Goal: Information Seeking & Learning: Understand process/instructions

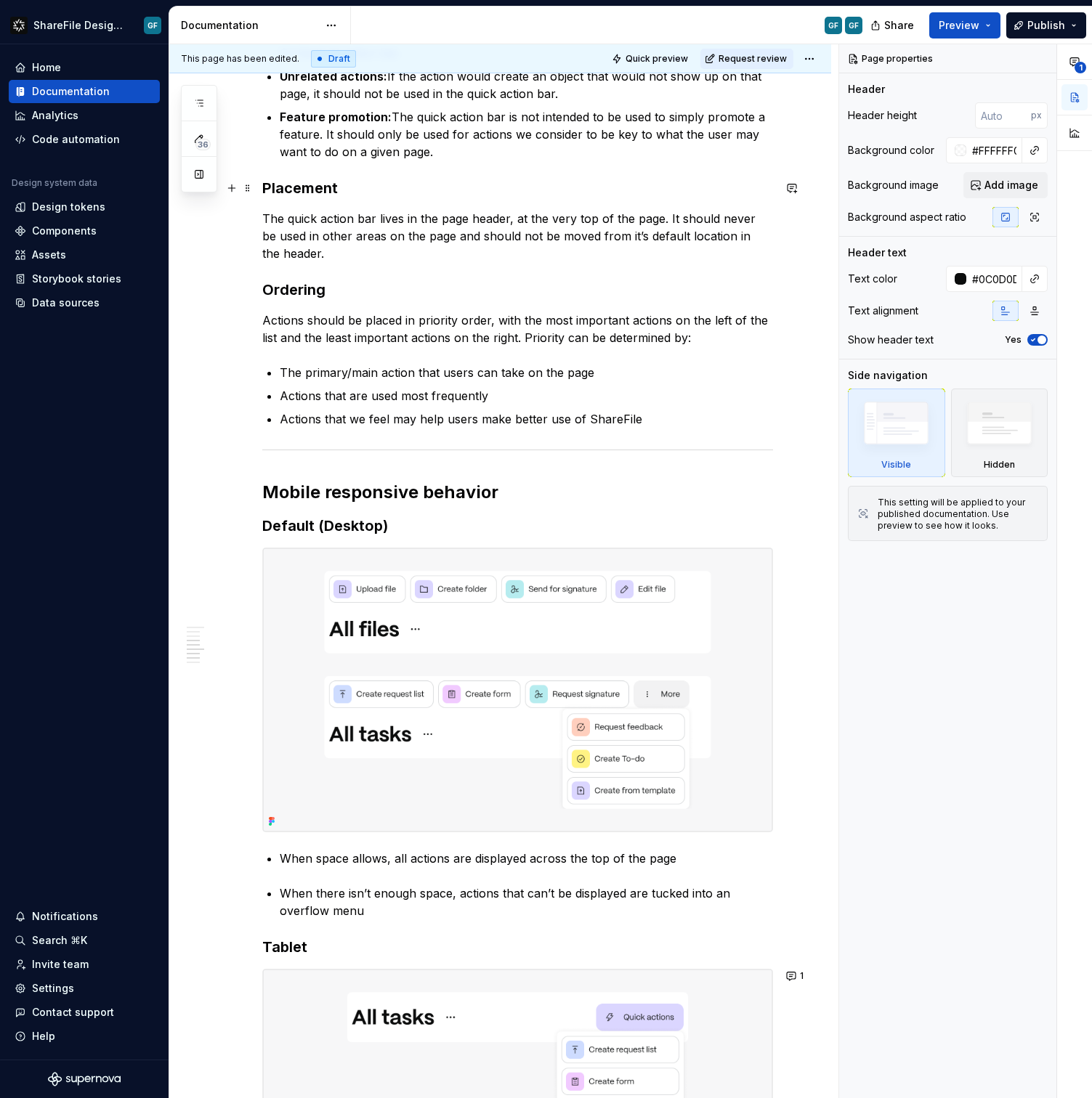
scroll to position [54, 0]
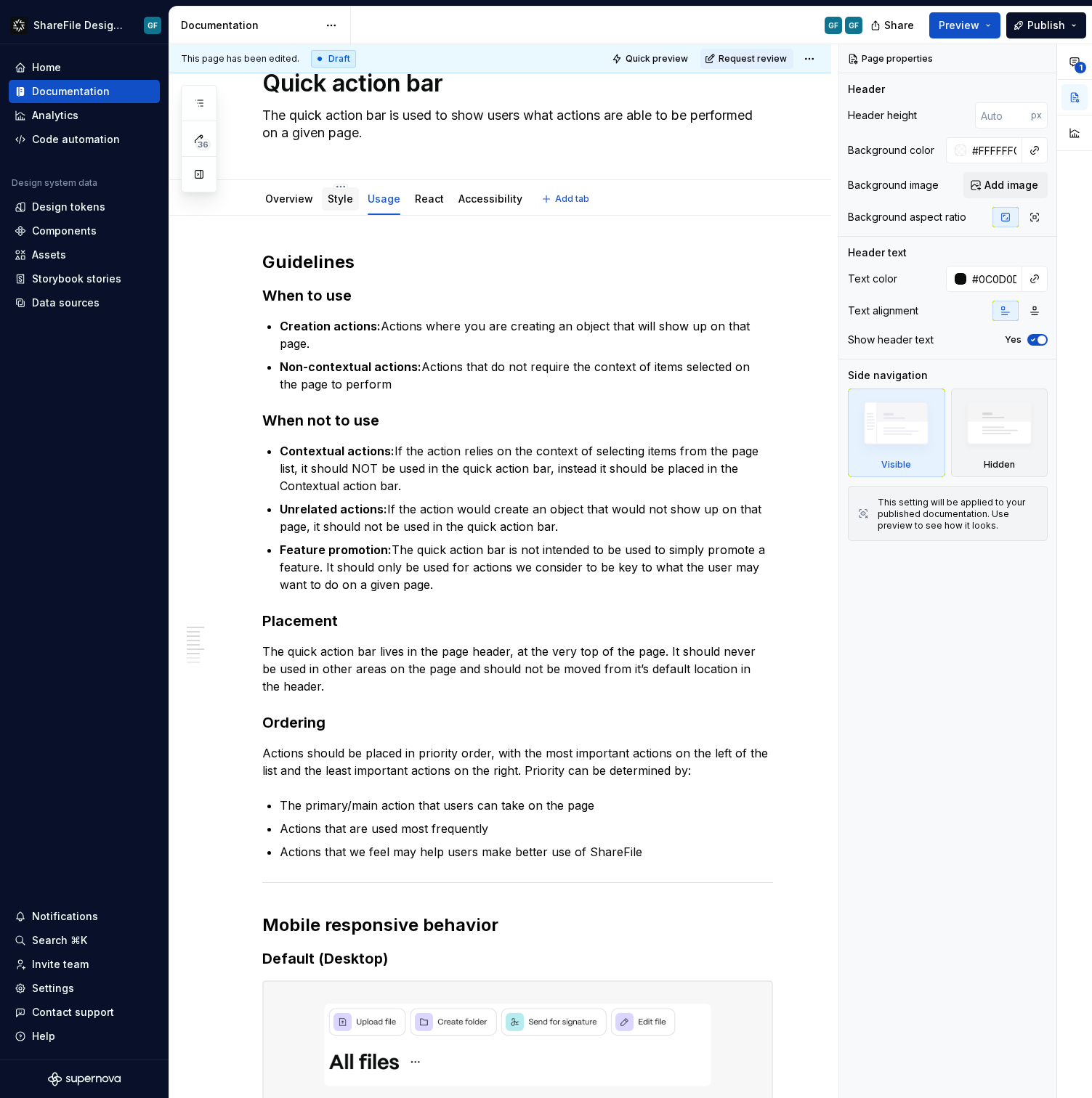
click at [346, 205] on div "Style" at bounding box center [340, 199] width 26 height 15
click at [344, 197] on link "Style" at bounding box center [340, 199] width 26 height 12
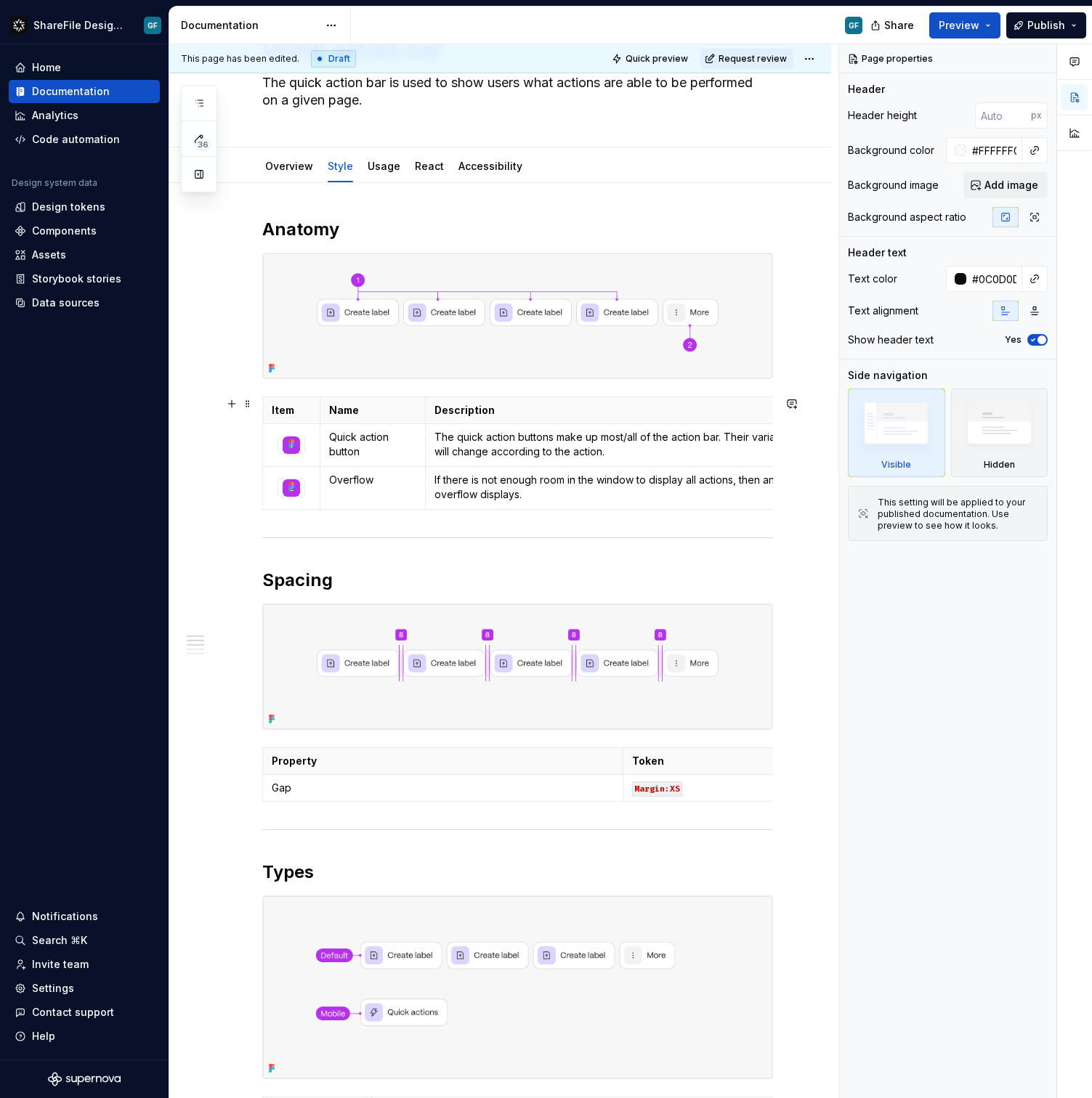
scroll to position [31, 0]
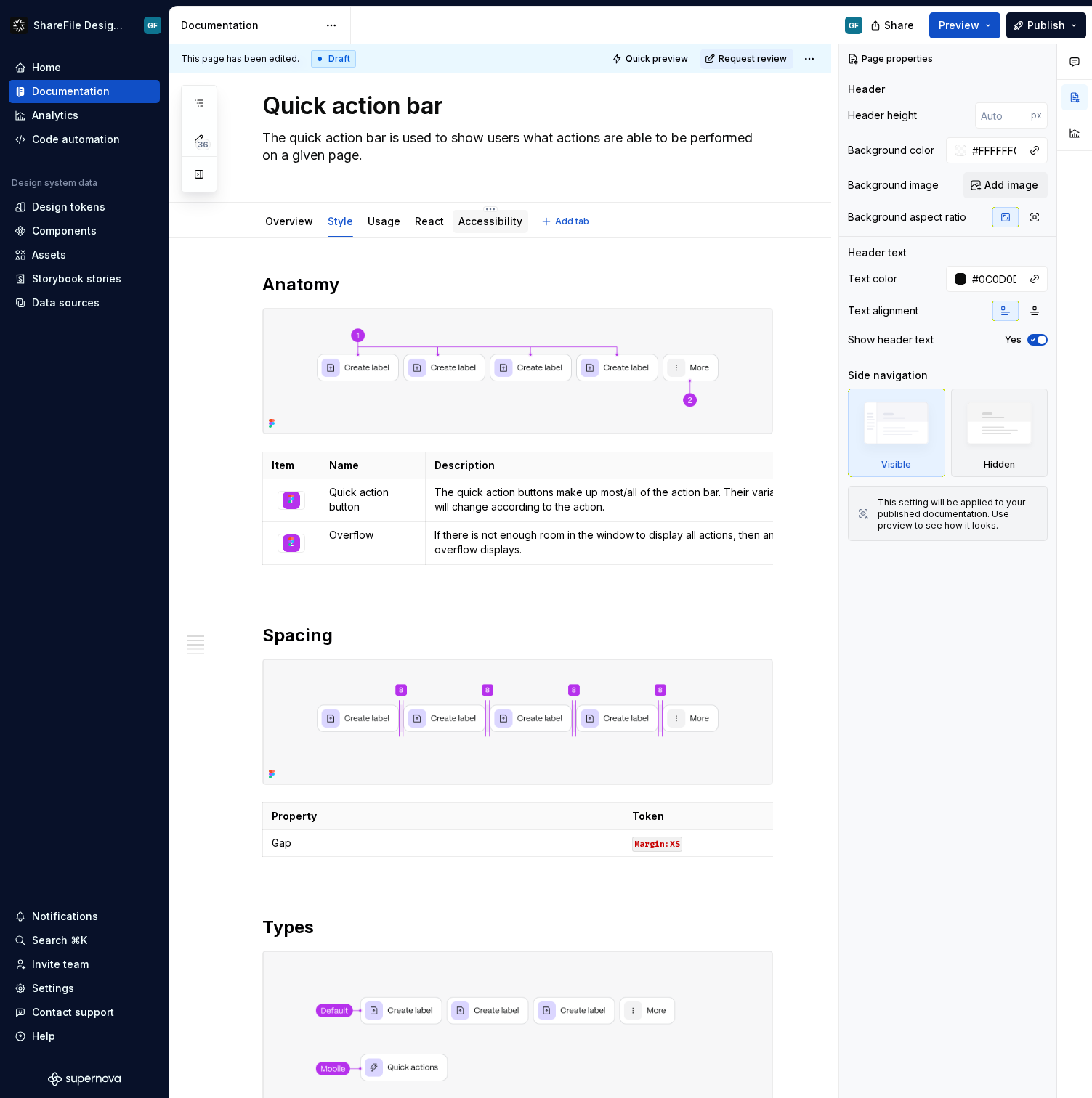
click at [453, 225] on div "Accessibility" at bounding box center [490, 222] width 76 height 23
click at [387, 229] on div "Usage" at bounding box center [384, 222] width 33 height 17
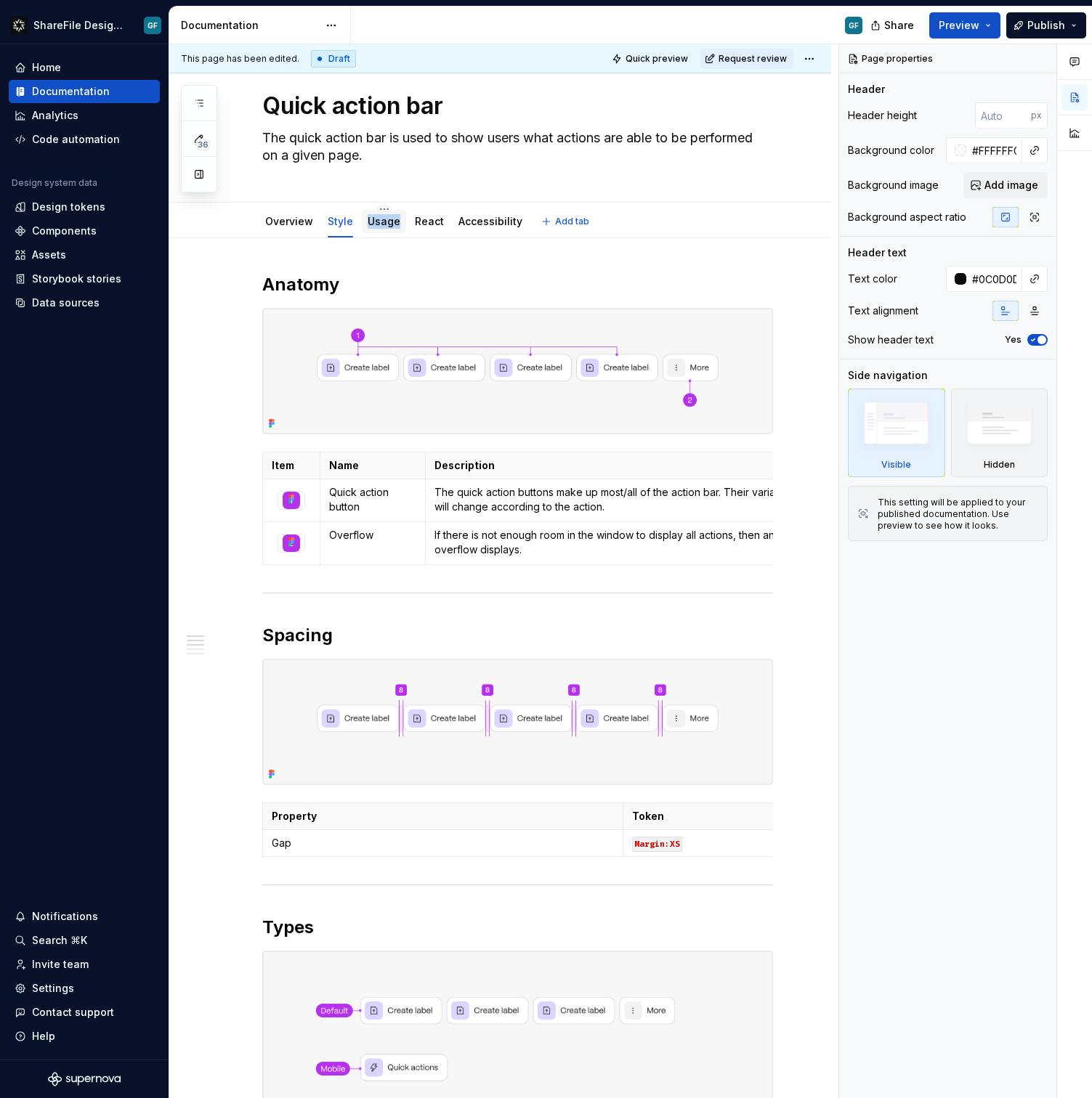
click at [387, 229] on div "Usage" at bounding box center [384, 222] width 33 height 17
click at [388, 223] on link "Usage" at bounding box center [384, 221] width 33 height 12
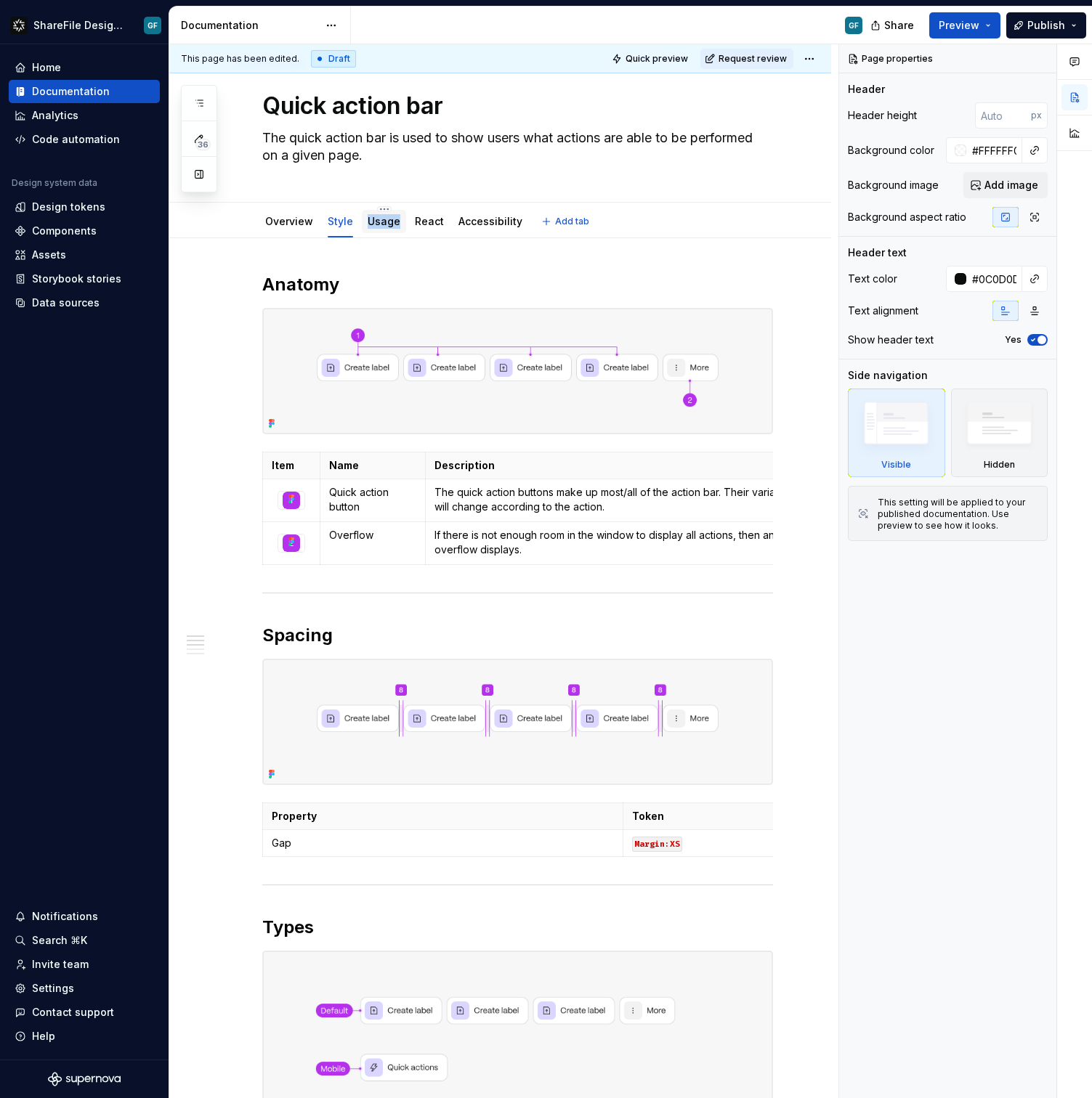
click at [388, 223] on link "Usage" at bounding box center [384, 221] width 33 height 12
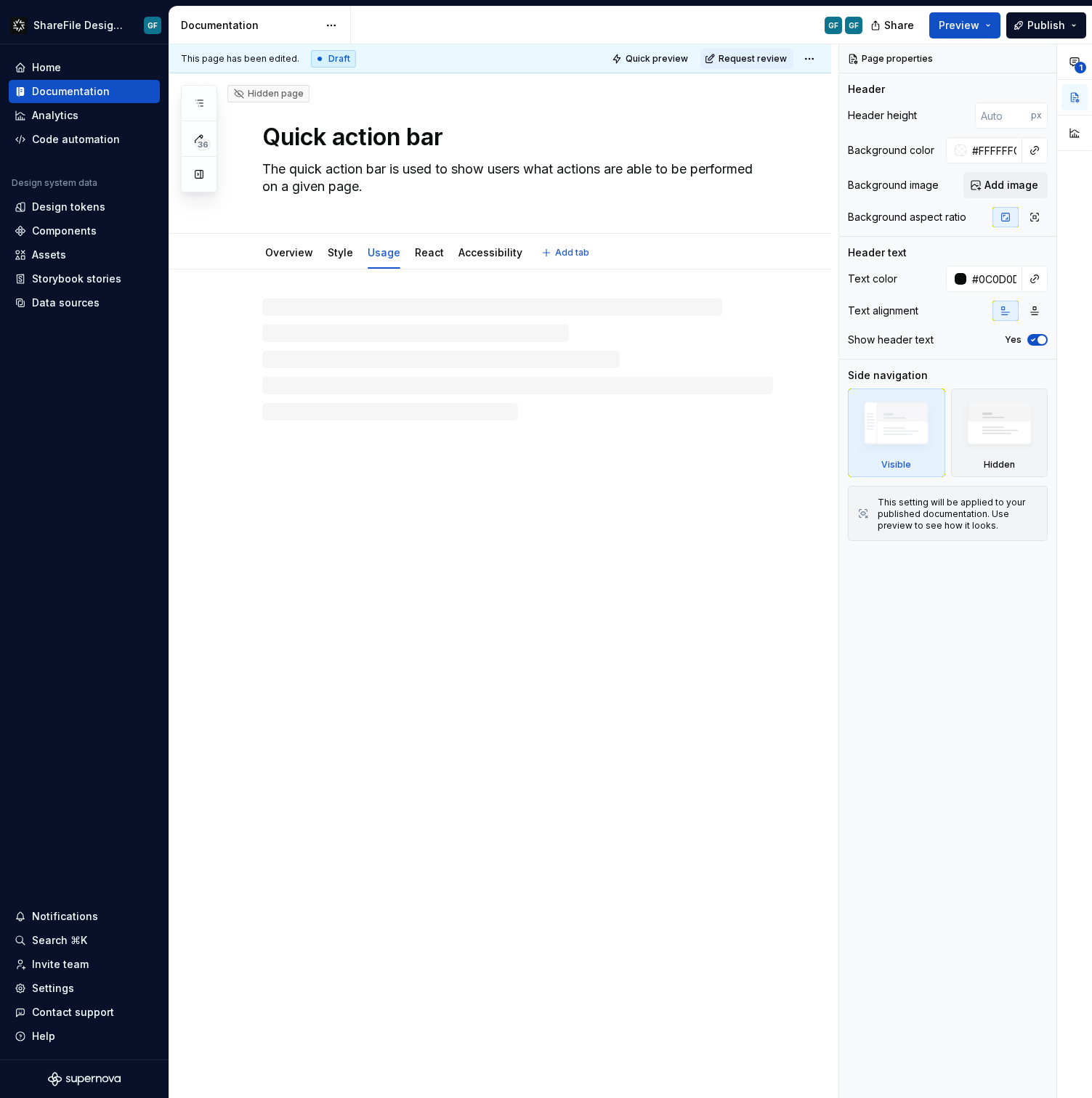
click at [389, 224] on div "Quick action bar The quick action bar is used to show users what actions are ab…" at bounding box center [518, 153] width 510 height 160
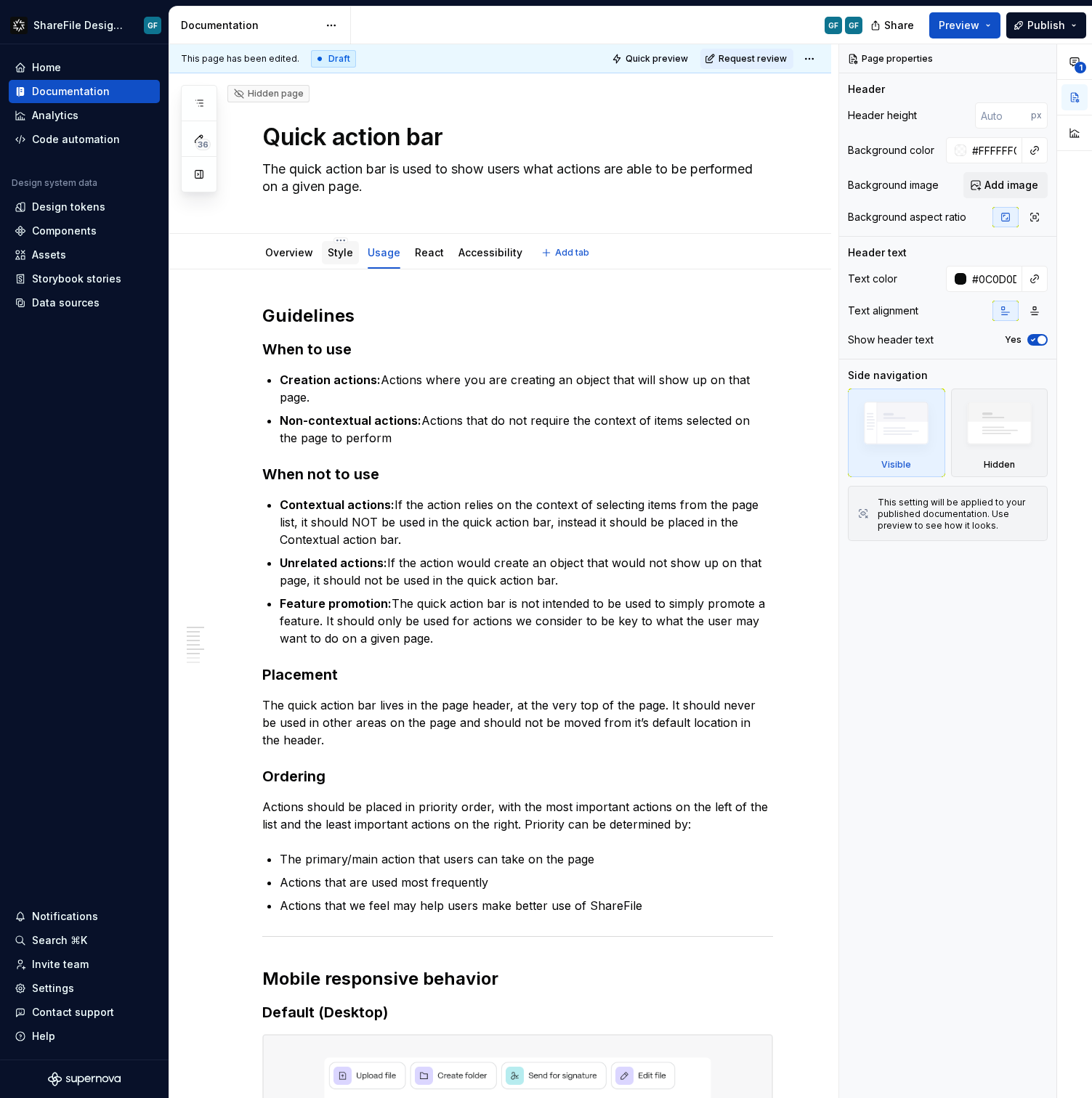
click at [329, 255] on link "Style" at bounding box center [340, 252] width 26 height 12
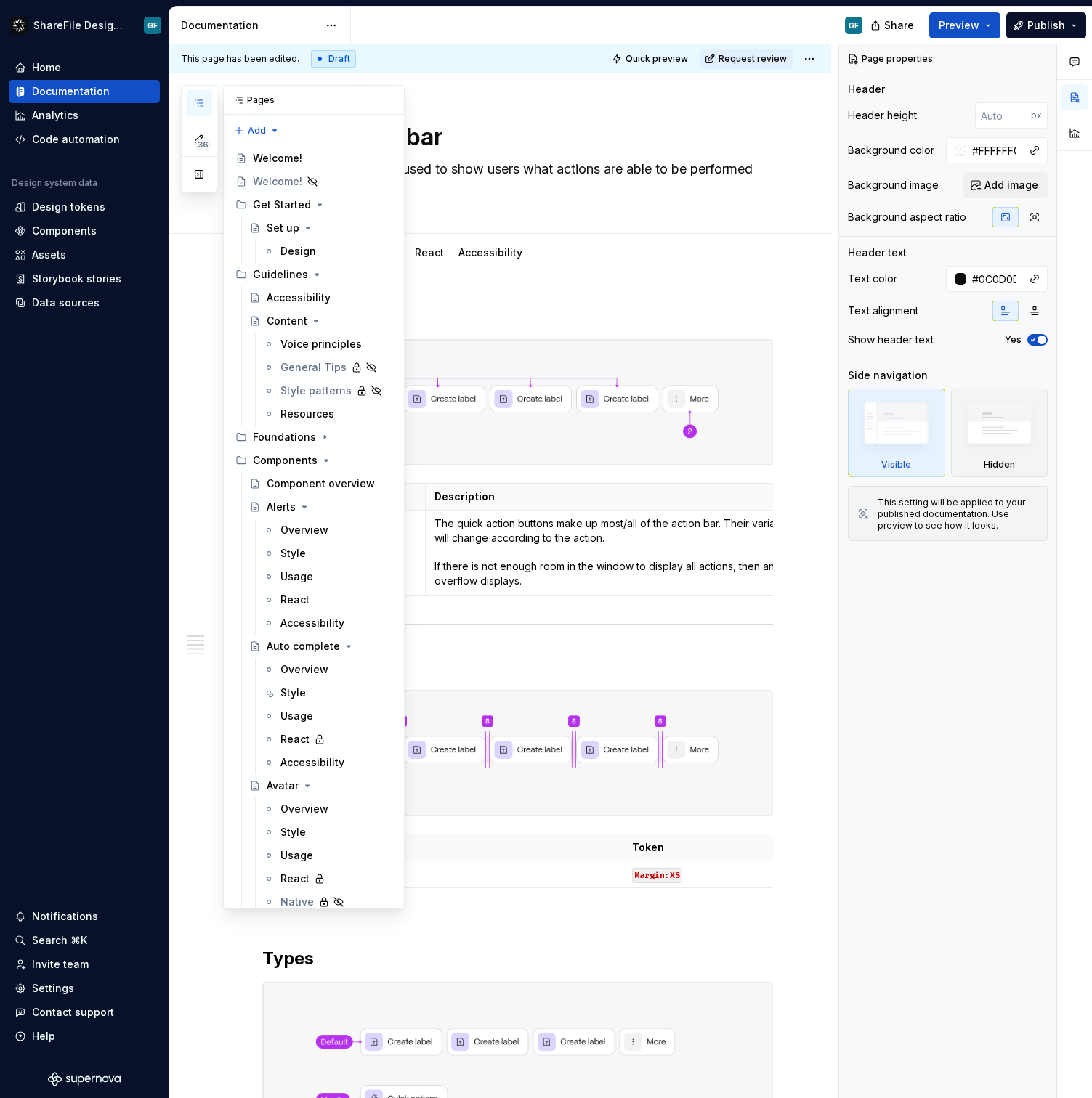
click at [205, 95] on button "button" at bounding box center [199, 103] width 27 height 27
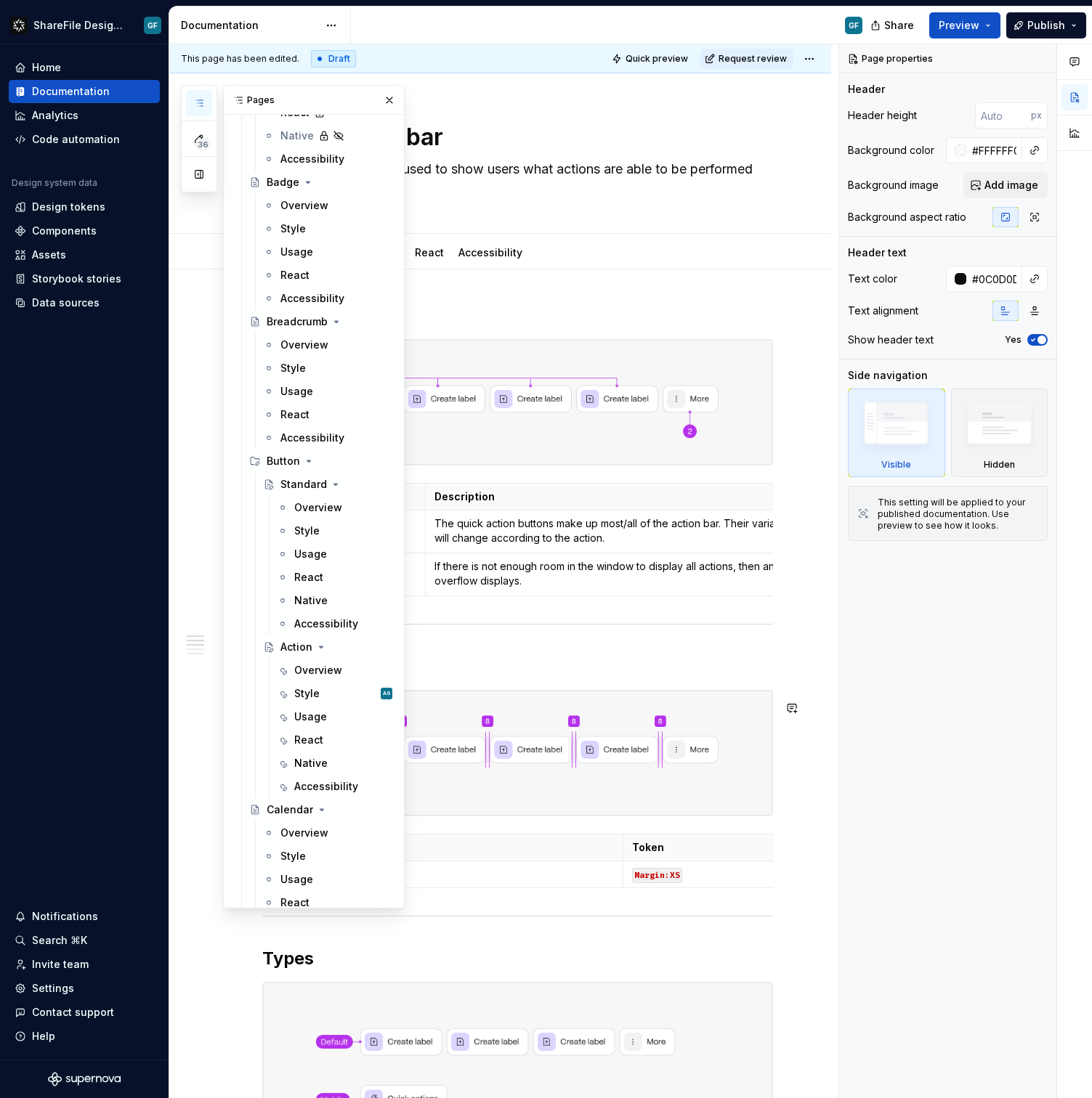
scroll to position [769, 0]
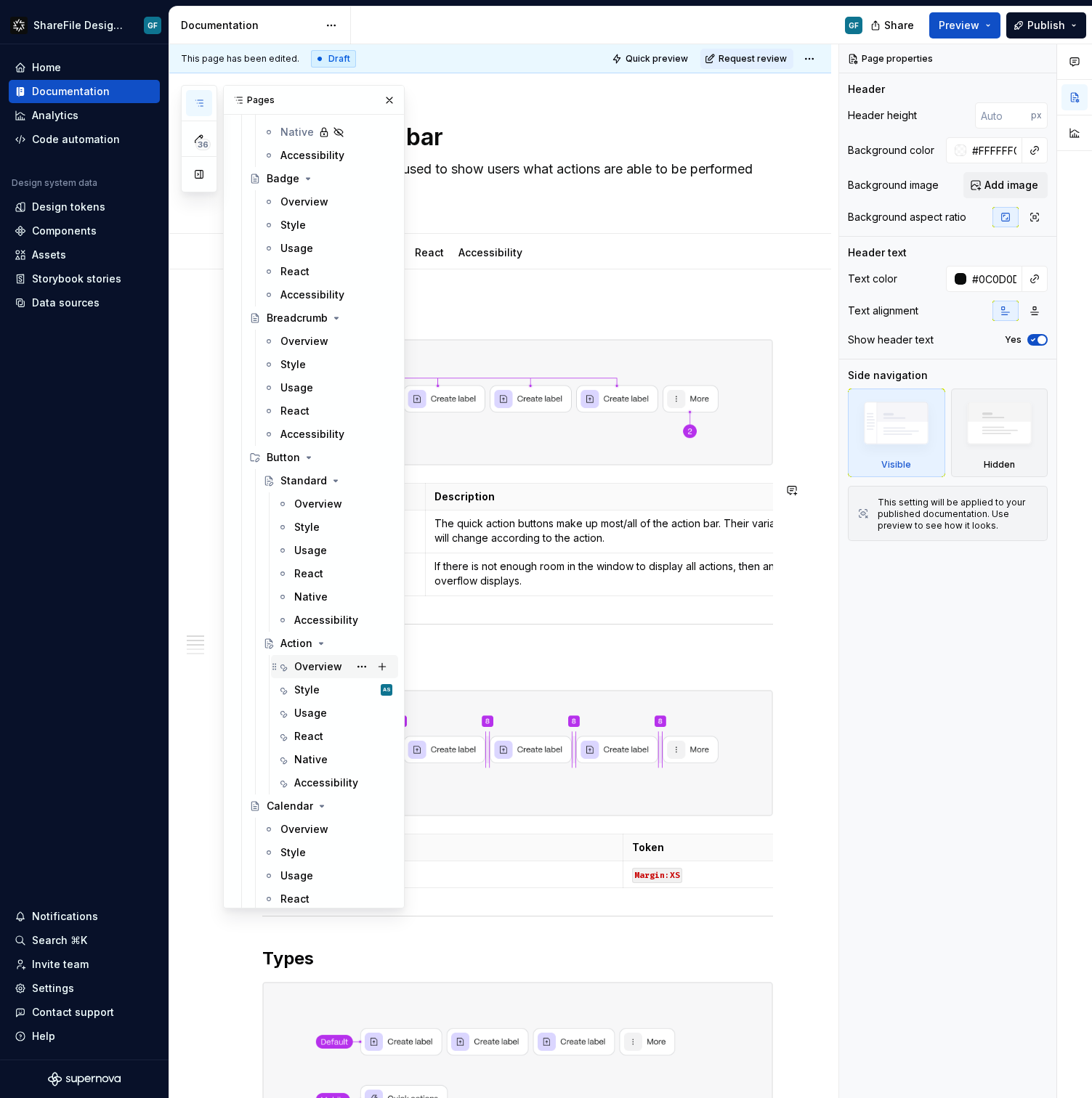
click at [329, 665] on div "Overview" at bounding box center [318, 666] width 48 height 15
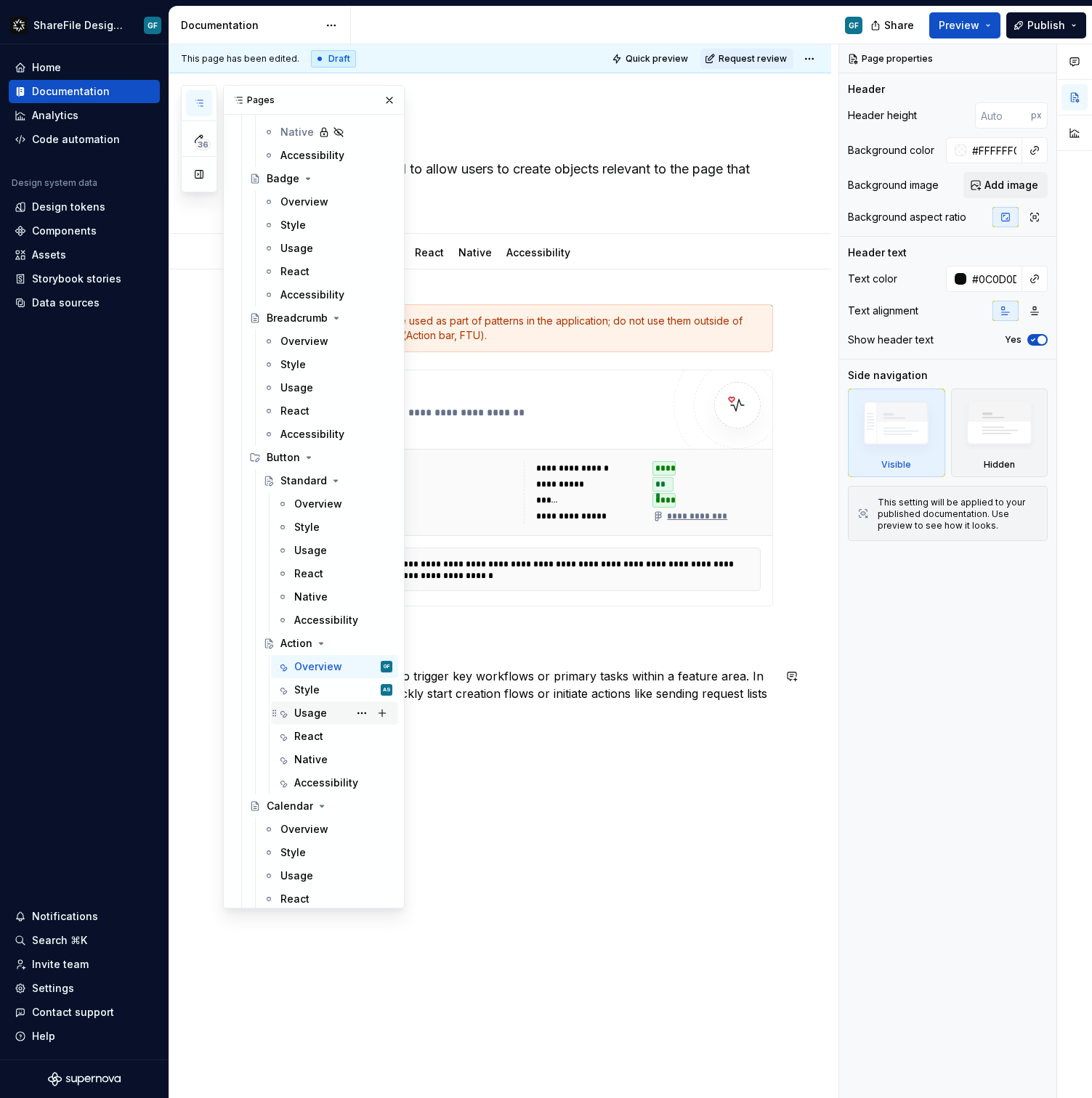
click at [317, 711] on div "Usage" at bounding box center [311, 713] width 33 height 15
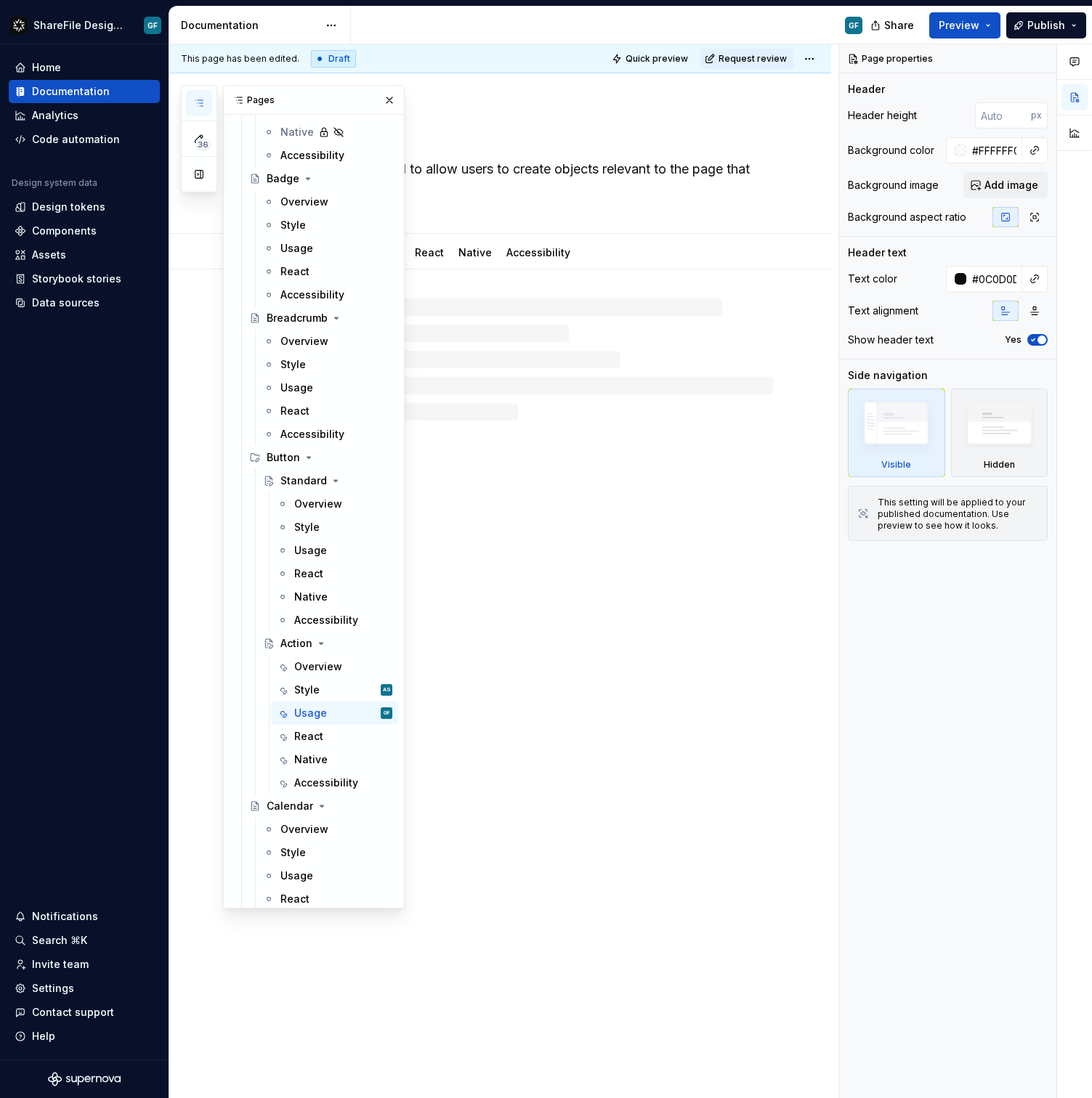
click at [633, 685] on div "Action Action buttons are used to allow users to create objects relevant to the…" at bounding box center [500, 586] width 662 height 1025
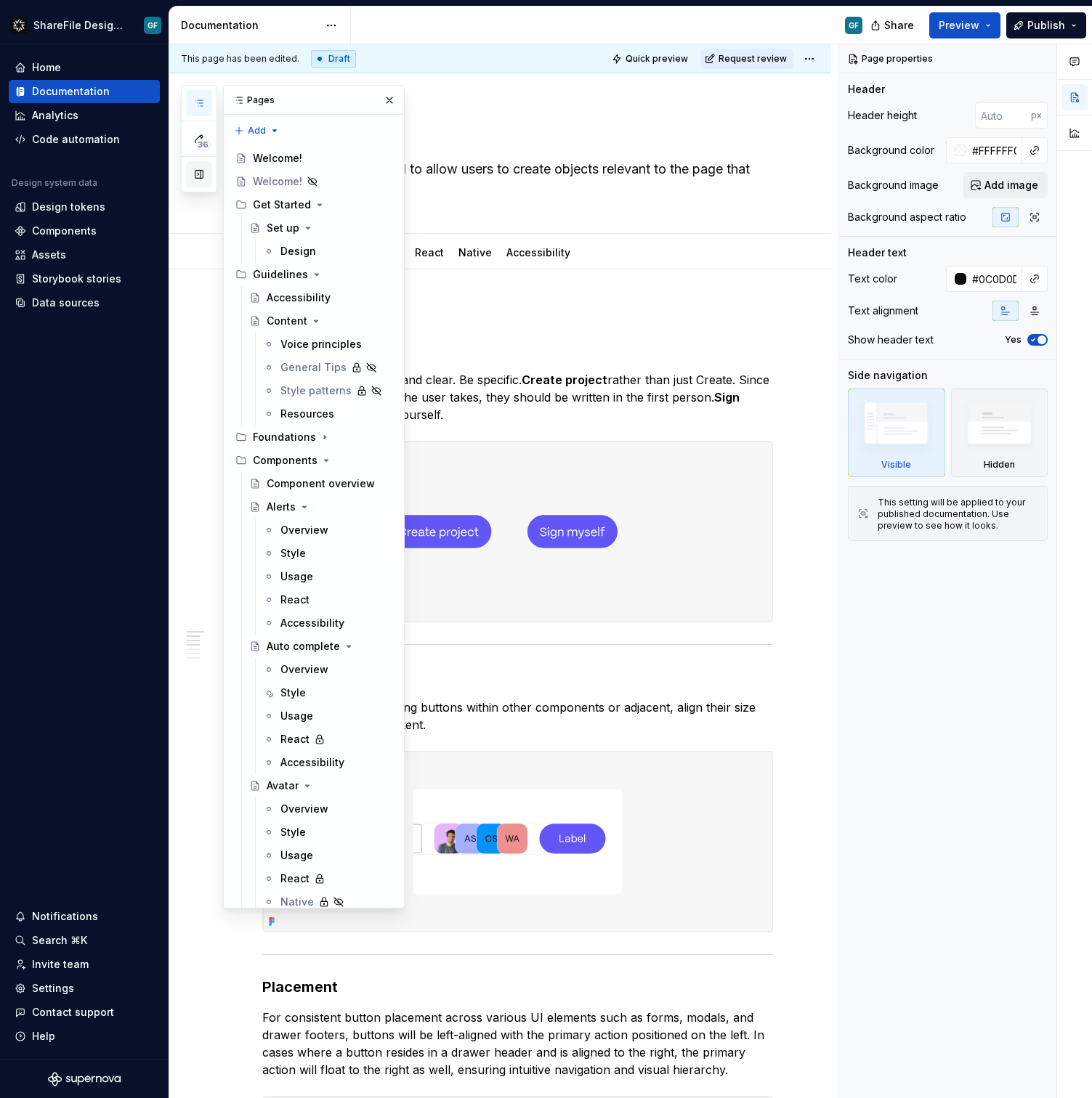
click at [205, 175] on button "button" at bounding box center [199, 175] width 27 height 27
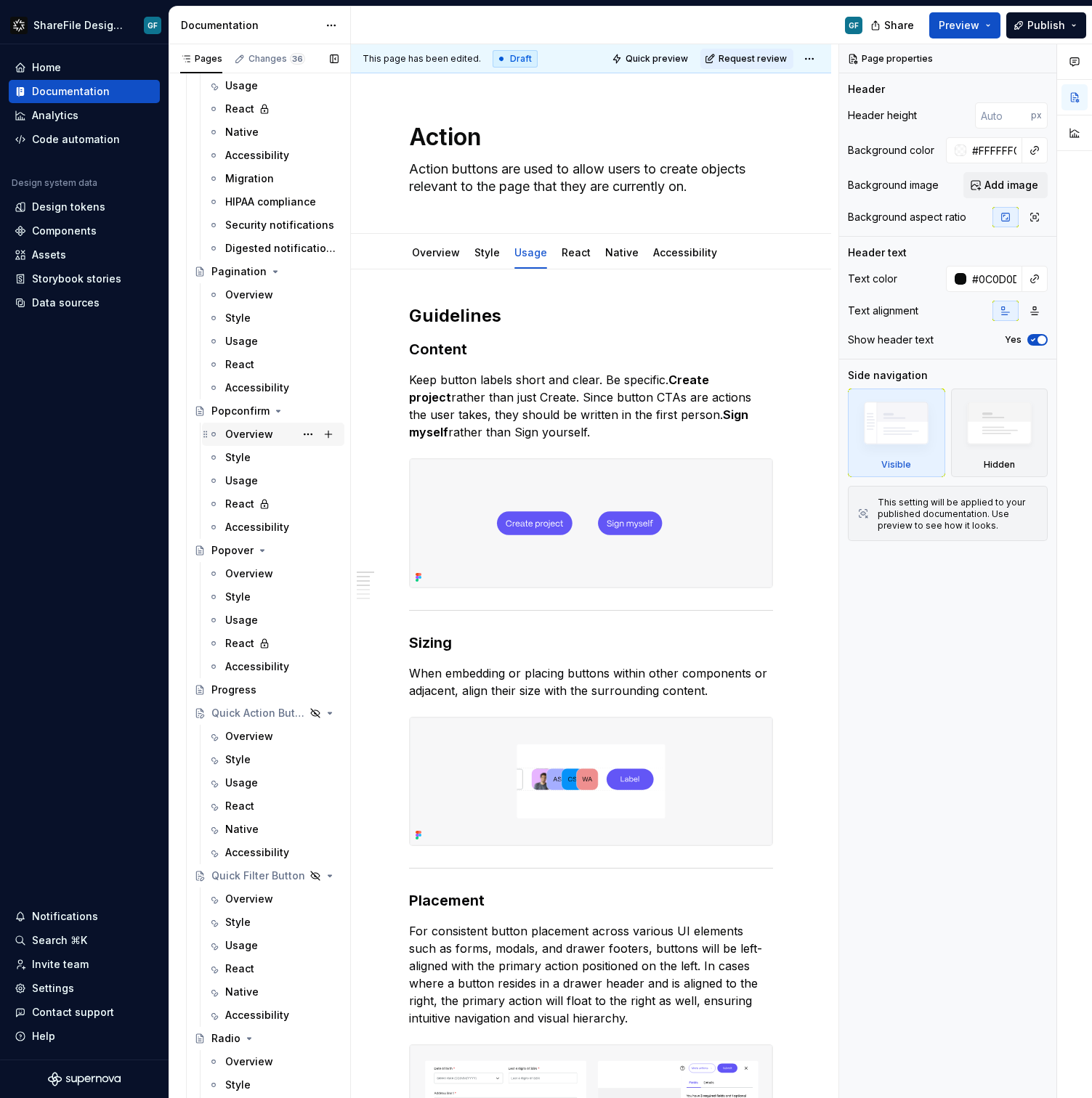
scroll to position [3796, 0]
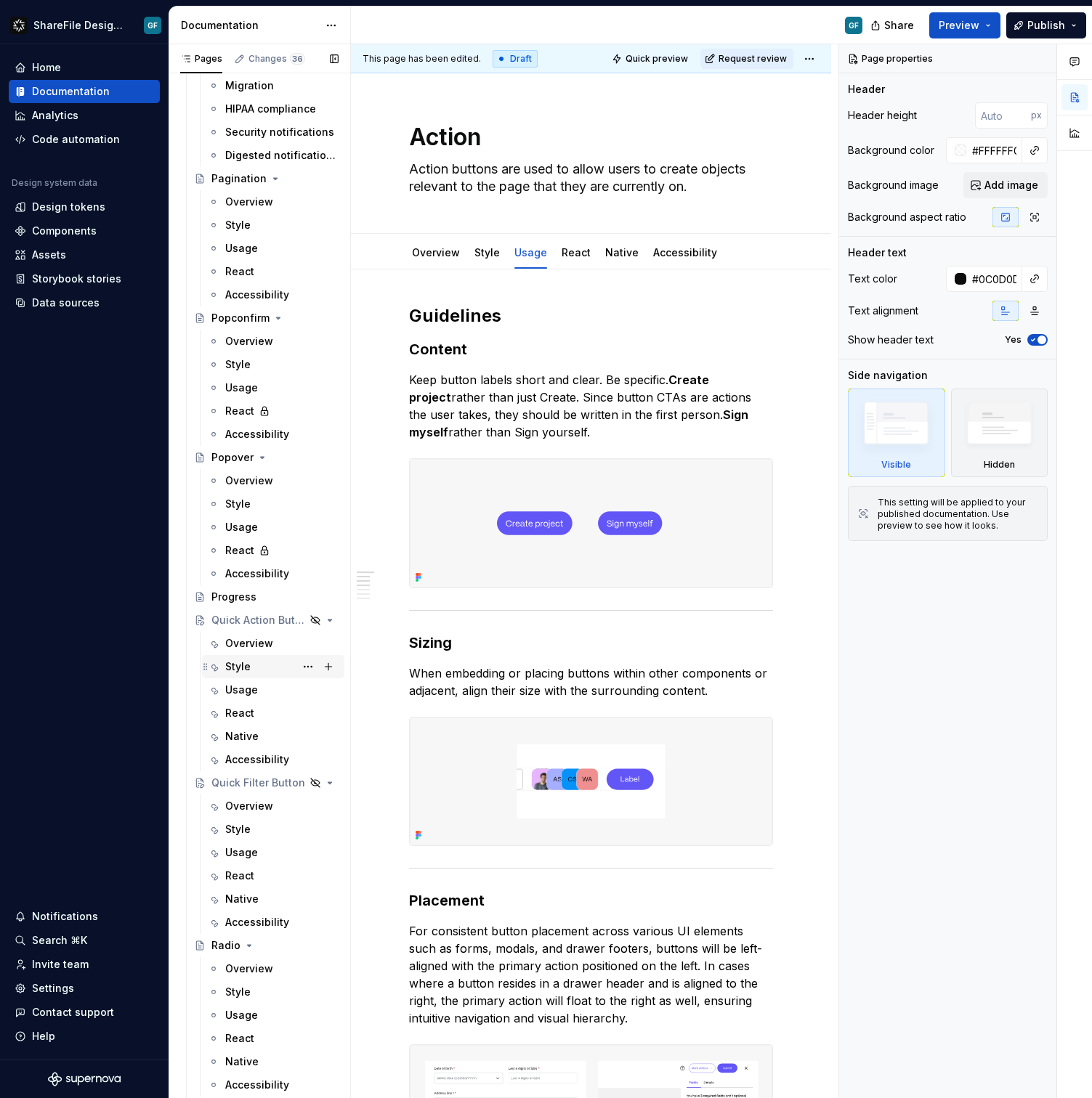
click at [240, 666] on div "Style" at bounding box center [237, 666] width 26 height 15
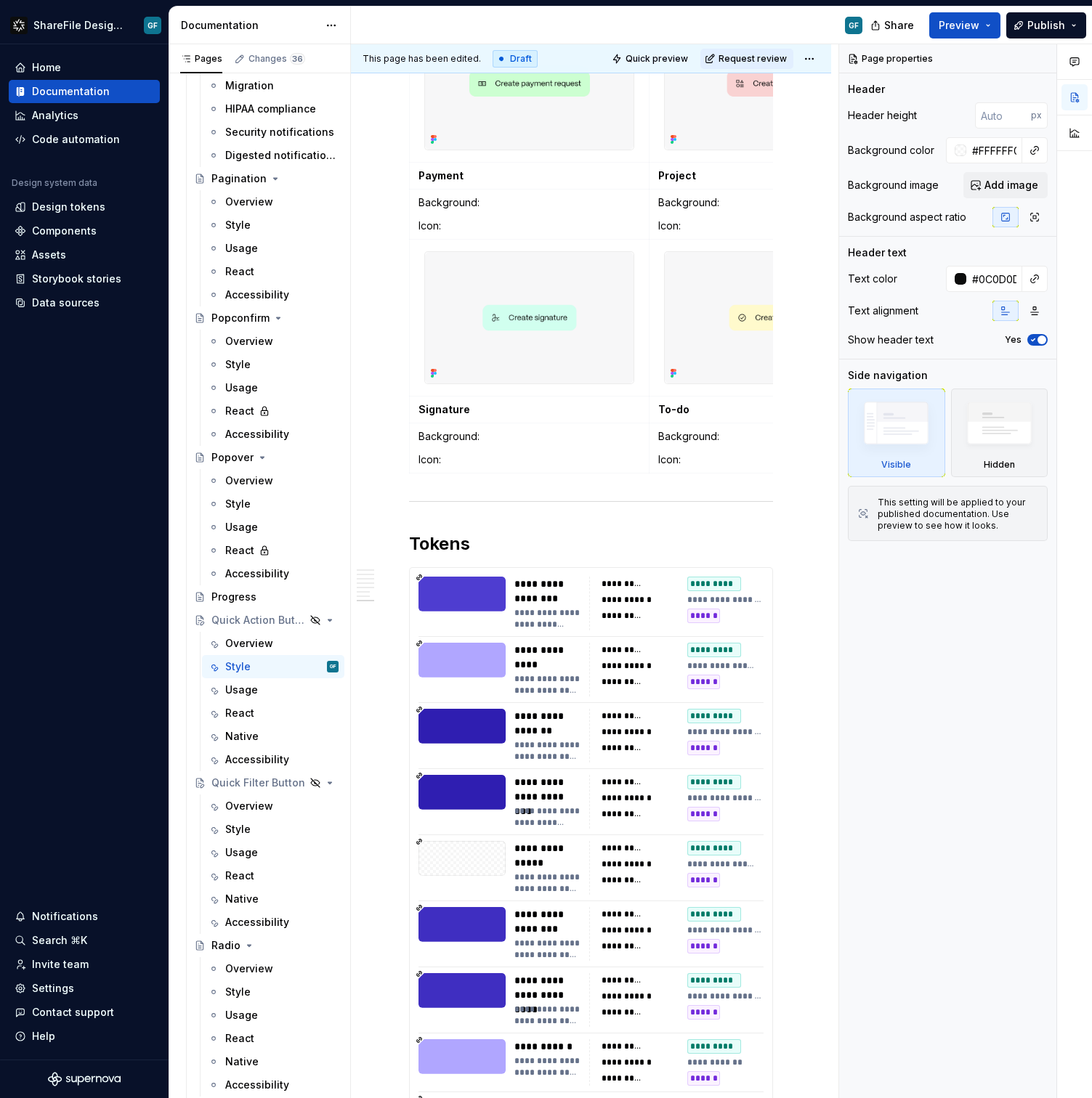
scroll to position [2309, 0]
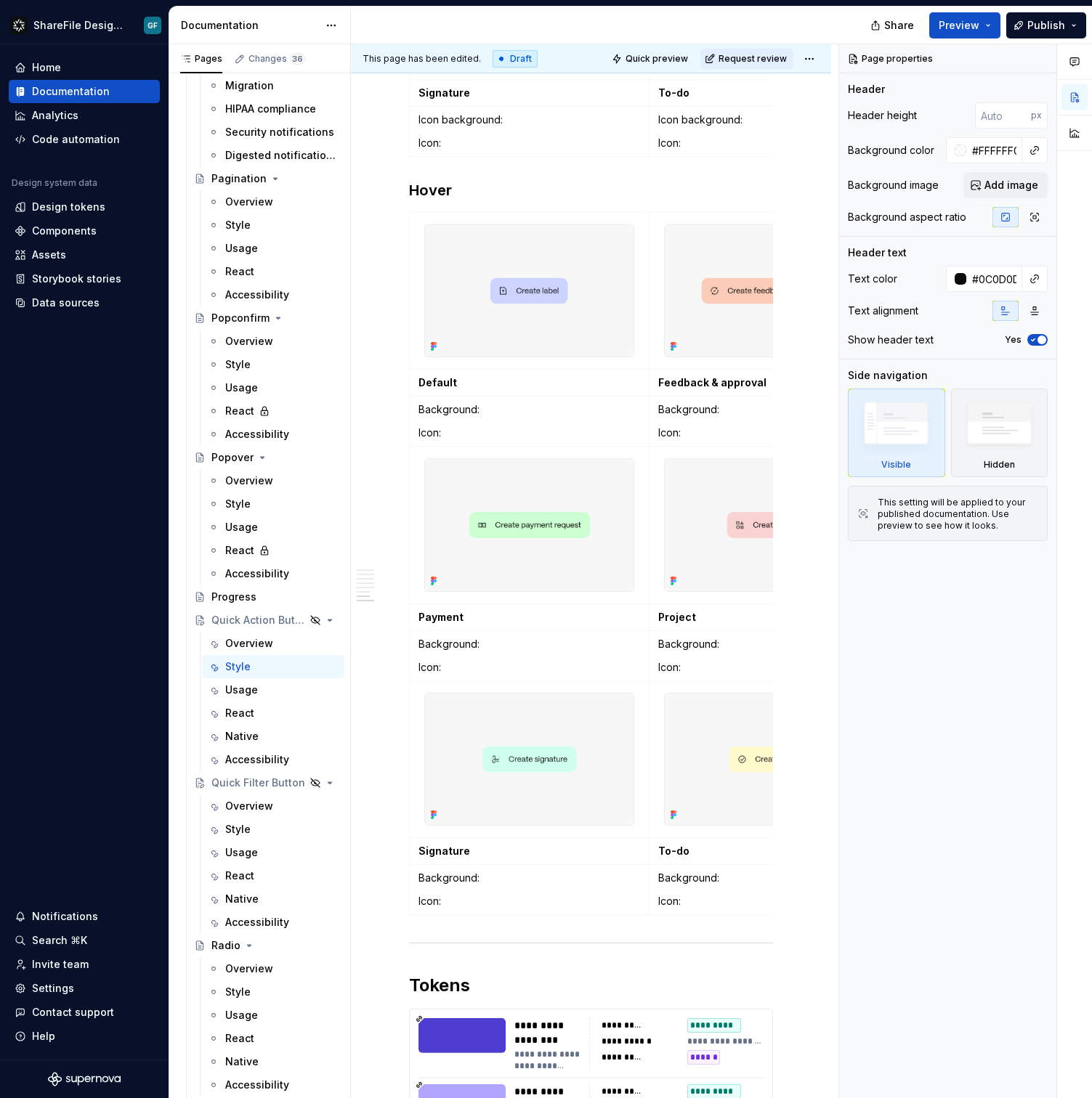
type textarea "*"
